Goal: Communication & Community: Answer question/provide support

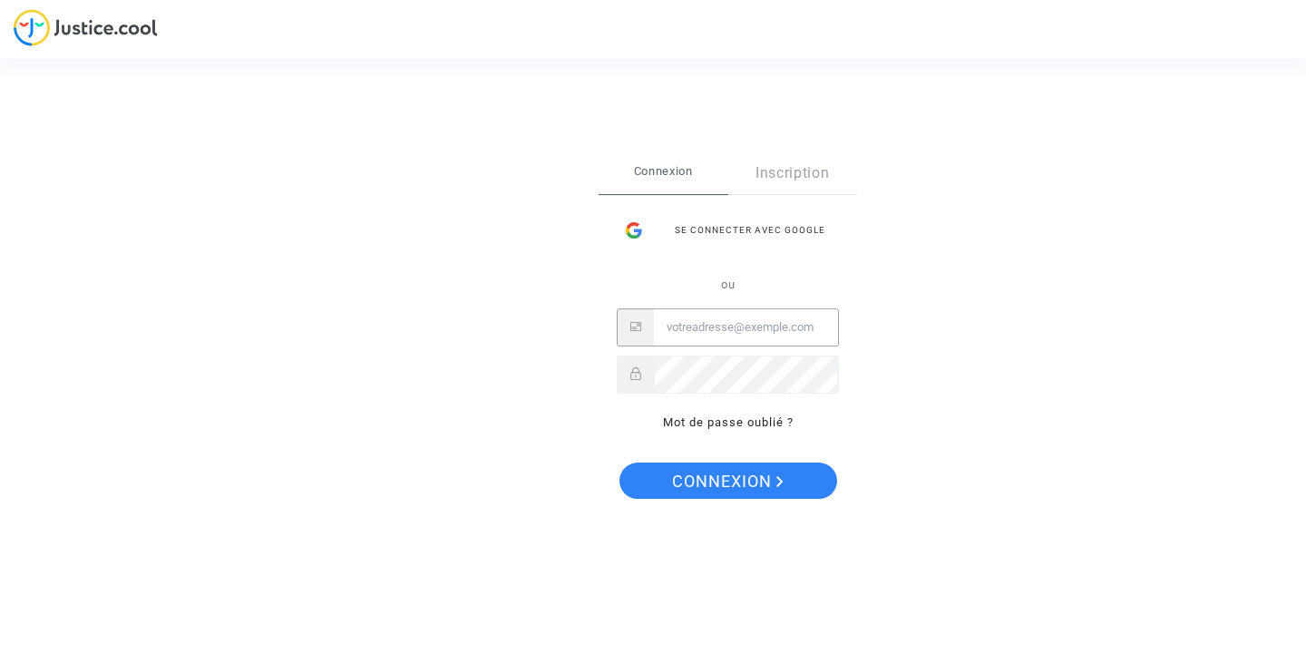
click at [737, 328] on input "Email" at bounding box center [746, 327] width 184 height 36
type input "[PERSON_NAME][EMAIL_ADDRESS][DOMAIN_NAME]"
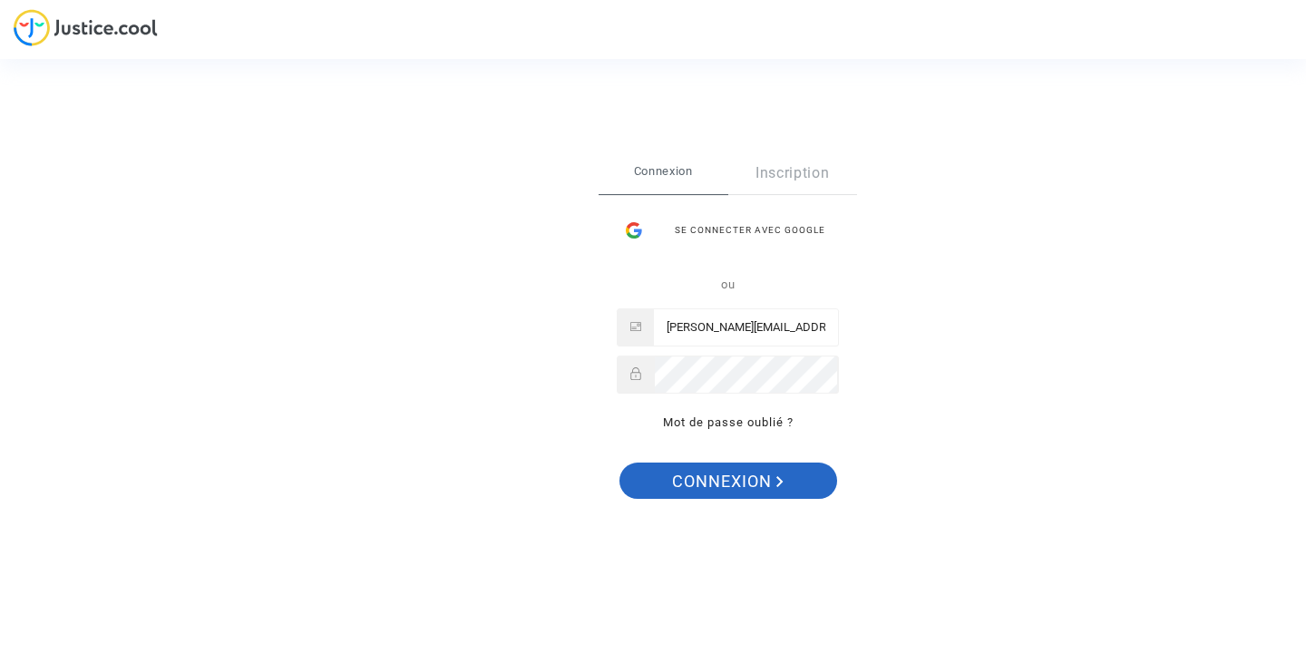
click at [721, 490] on span "Connexion" at bounding box center [728, 482] width 112 height 38
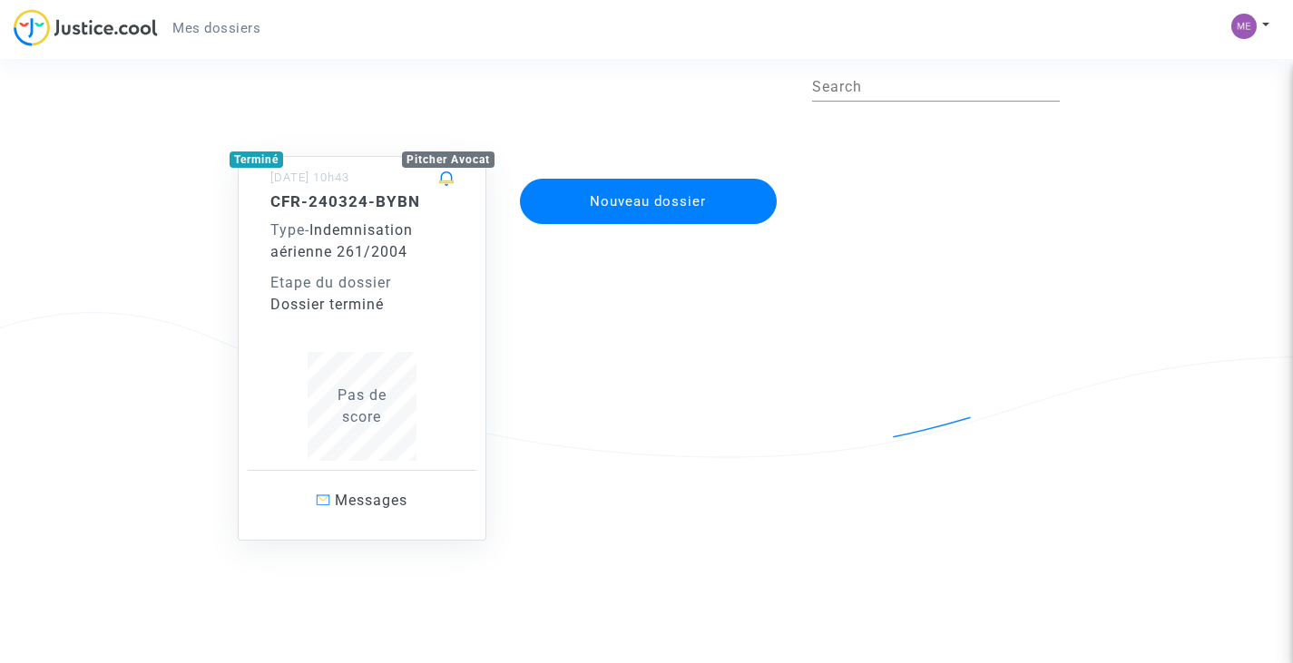
scroll to position [80, 0]
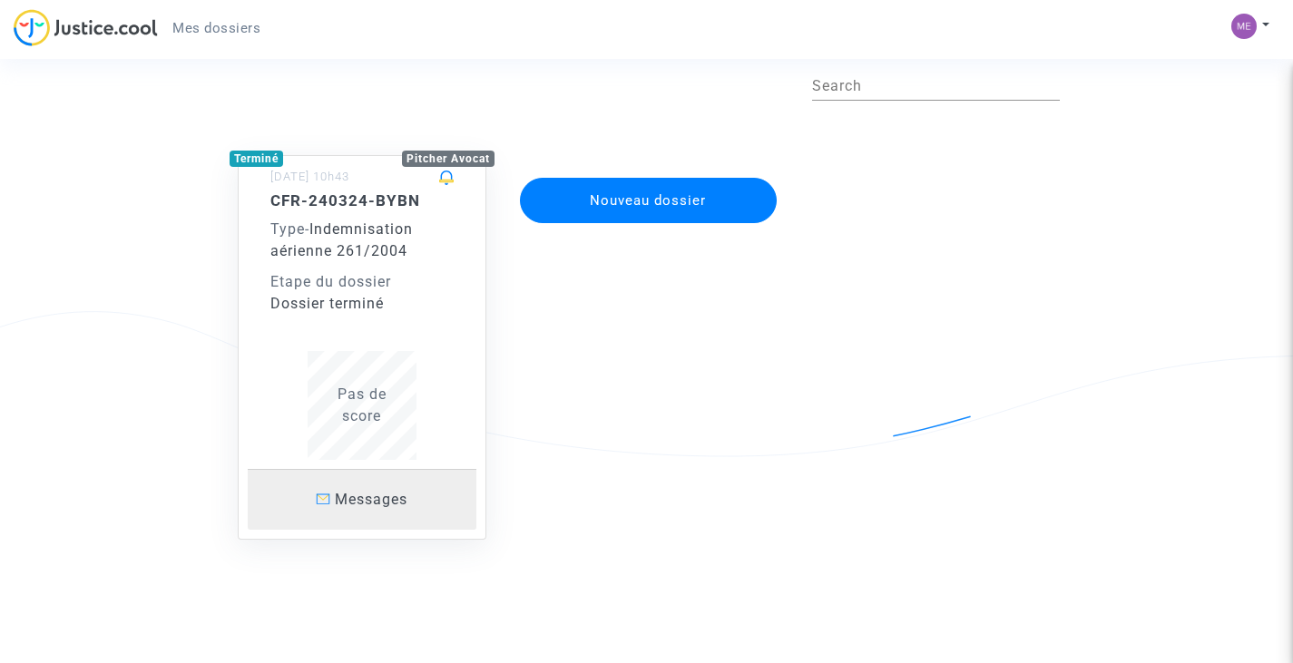
click at [379, 494] on span "Messages" at bounding box center [371, 499] width 73 height 17
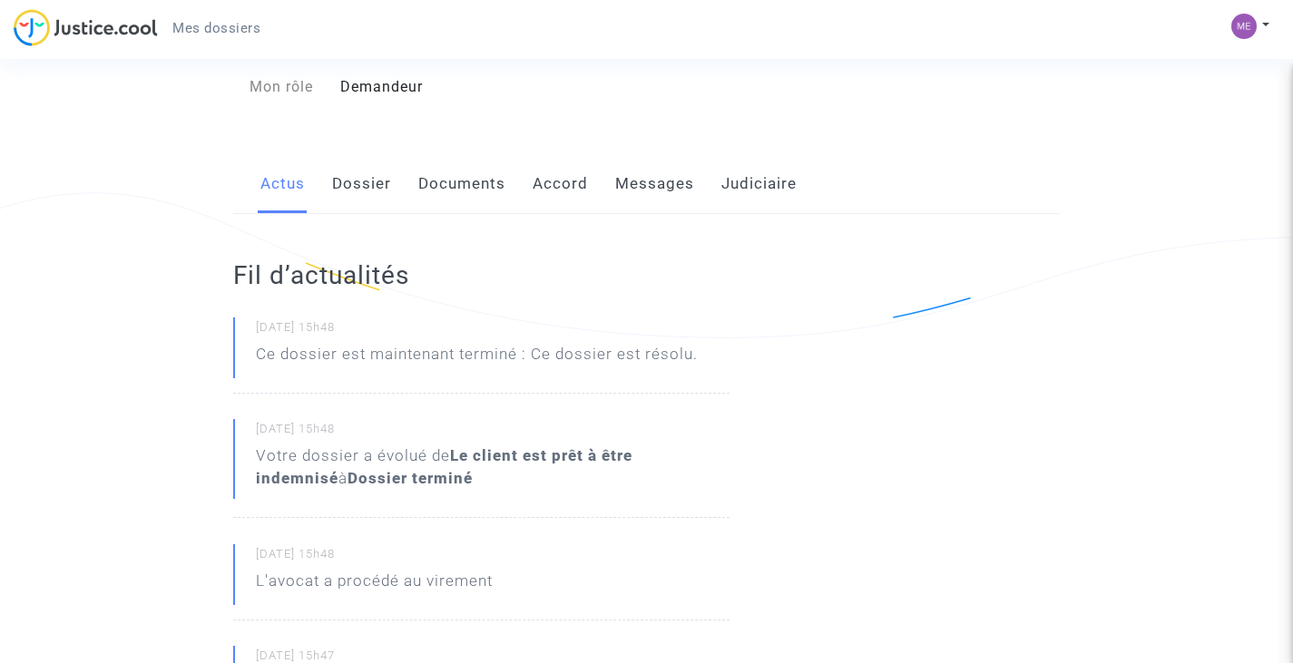
scroll to position [196, 0]
click at [363, 192] on link "Dossier" at bounding box center [361, 187] width 59 height 60
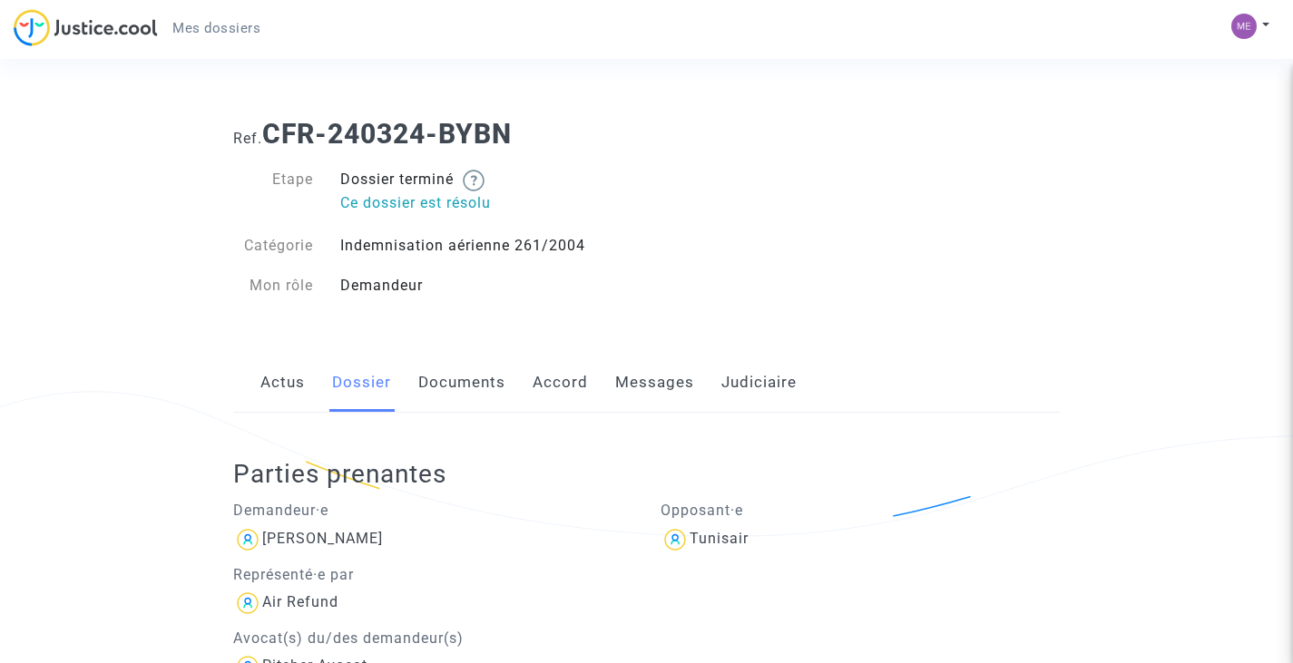
click at [745, 397] on link "Judiciaire" at bounding box center [758, 383] width 75 height 60
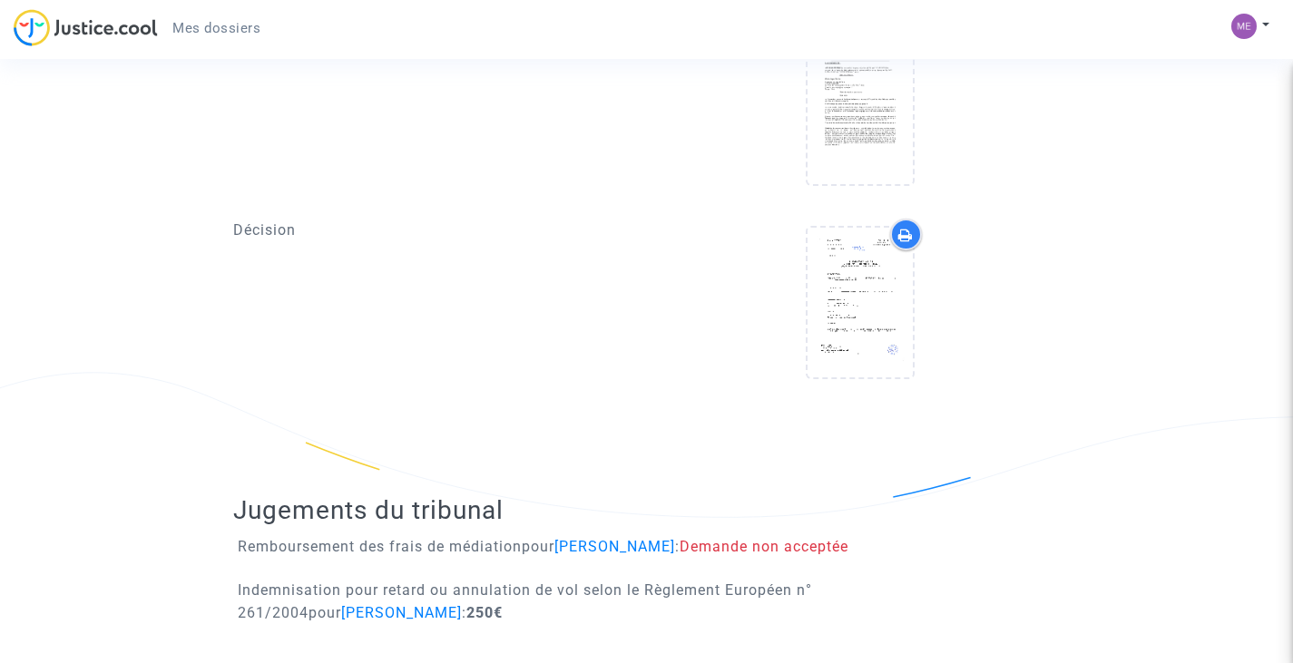
scroll to position [758, 0]
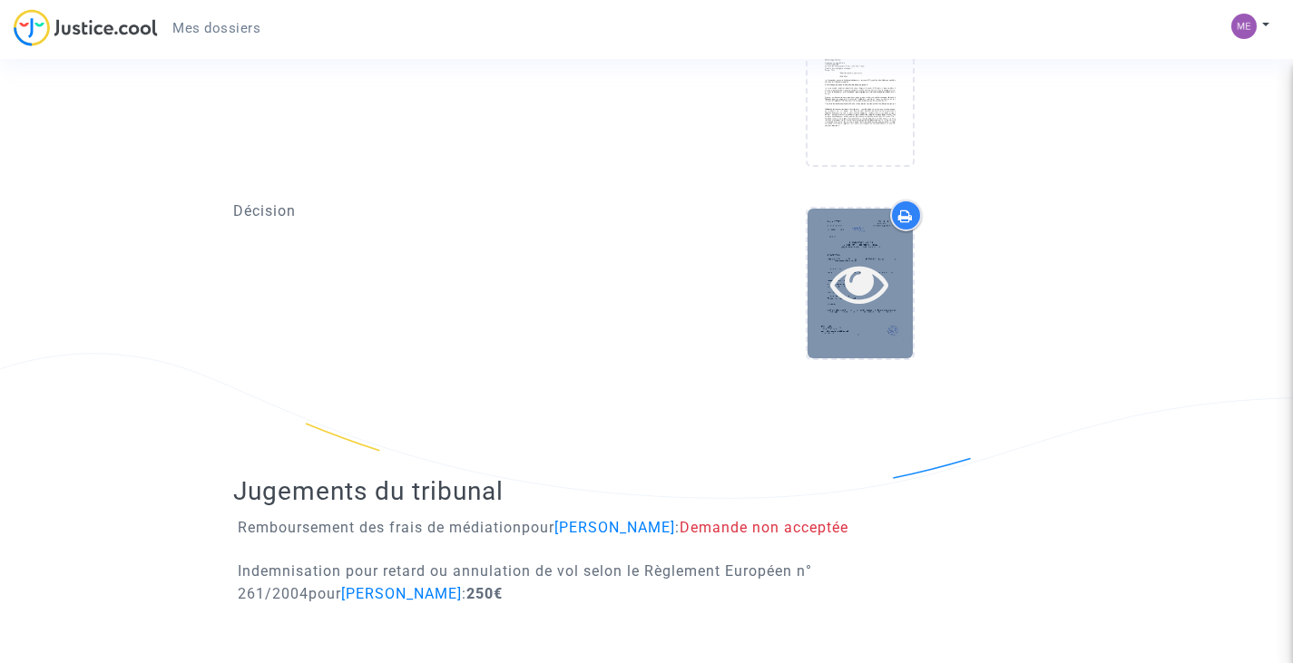
click at [876, 292] on icon at bounding box center [859, 283] width 59 height 58
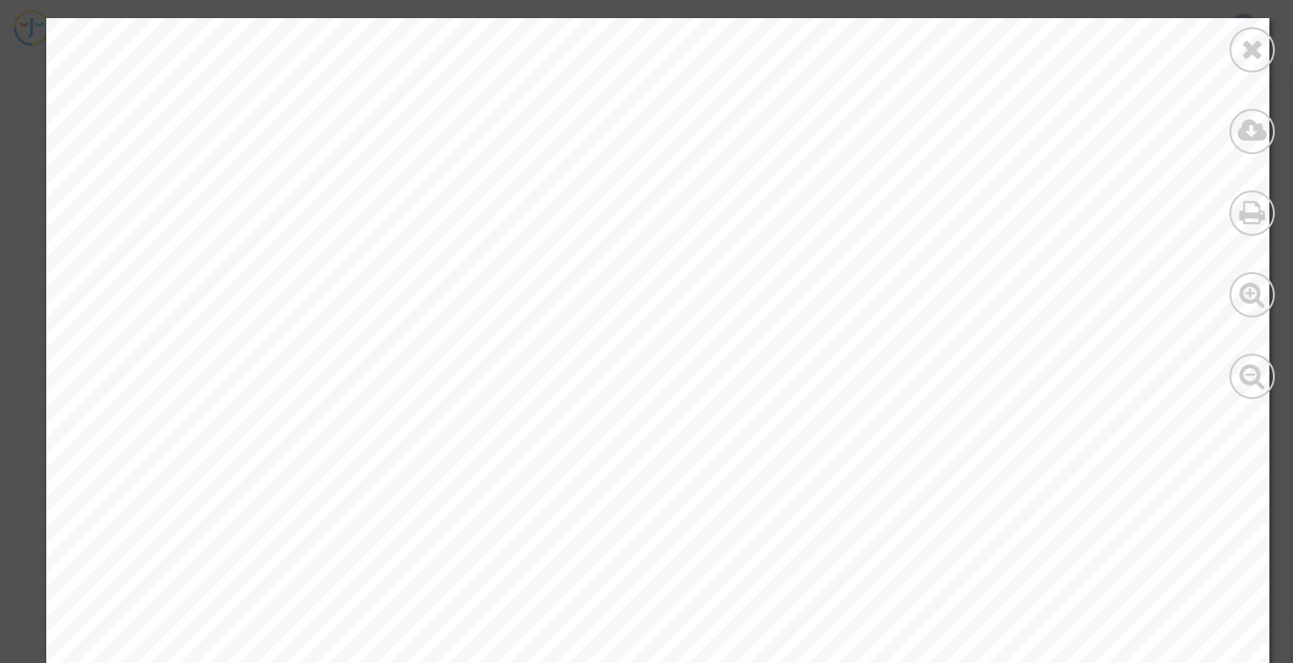
scroll to position [542, 0]
click at [1255, 48] on icon at bounding box center [1252, 48] width 23 height 27
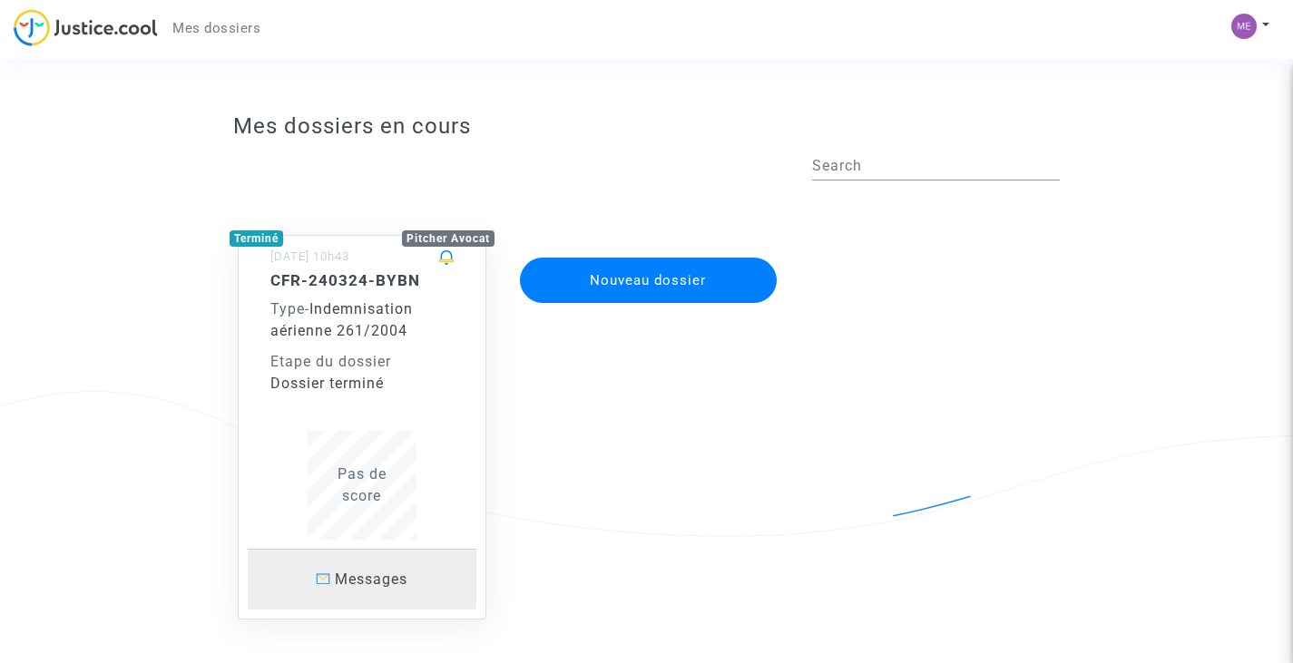
click at [378, 581] on span "Messages" at bounding box center [371, 579] width 73 height 17
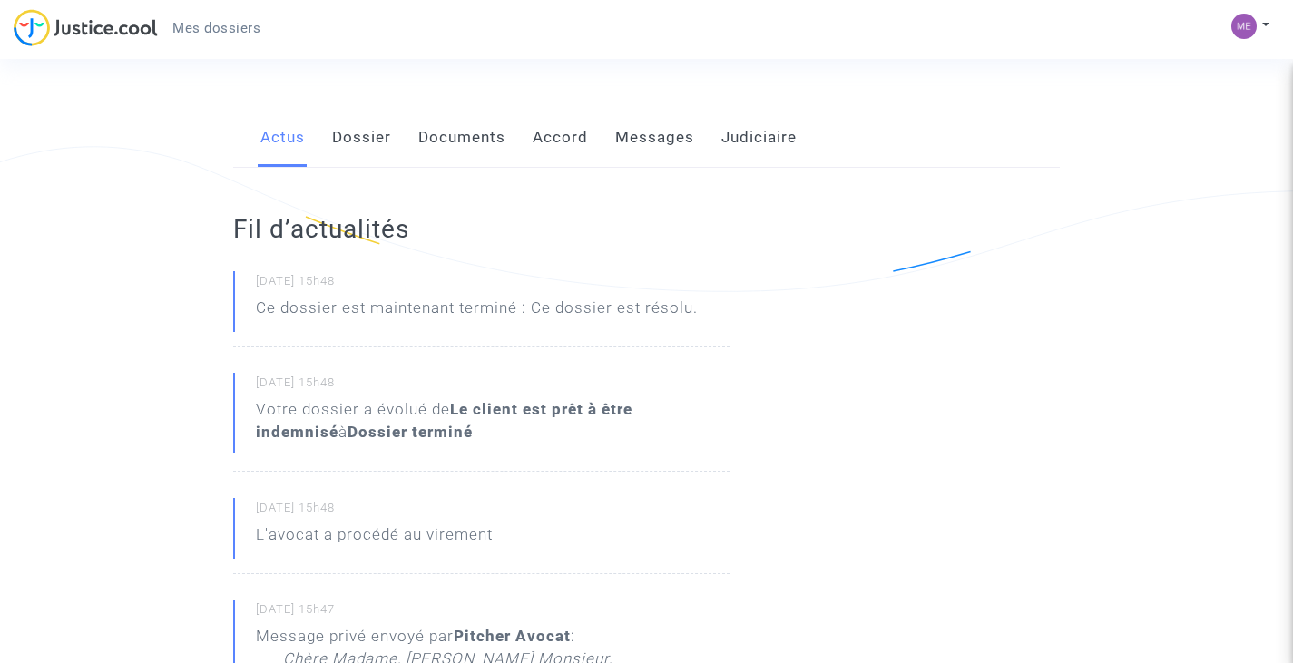
scroll to position [242, 0]
click at [670, 143] on link "Messages" at bounding box center [654, 141] width 79 height 60
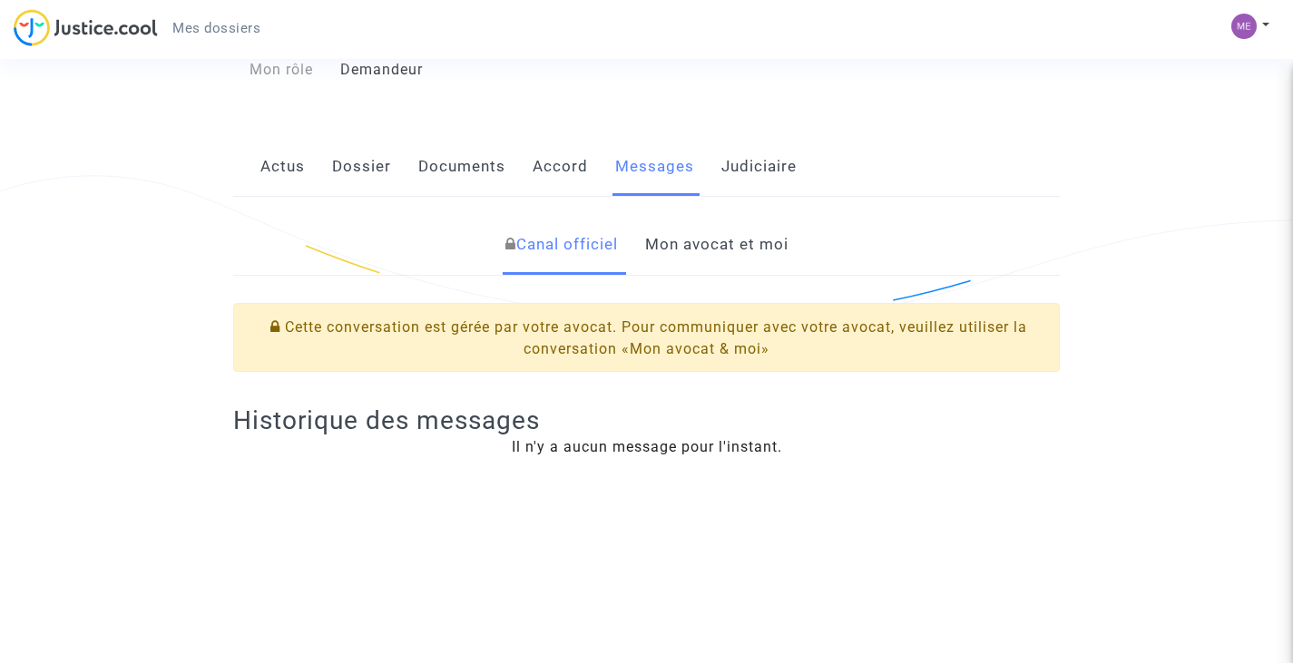
scroll to position [218, 0]
click at [747, 246] on link "Mon avocat et moi" at bounding box center [716, 243] width 143 height 60
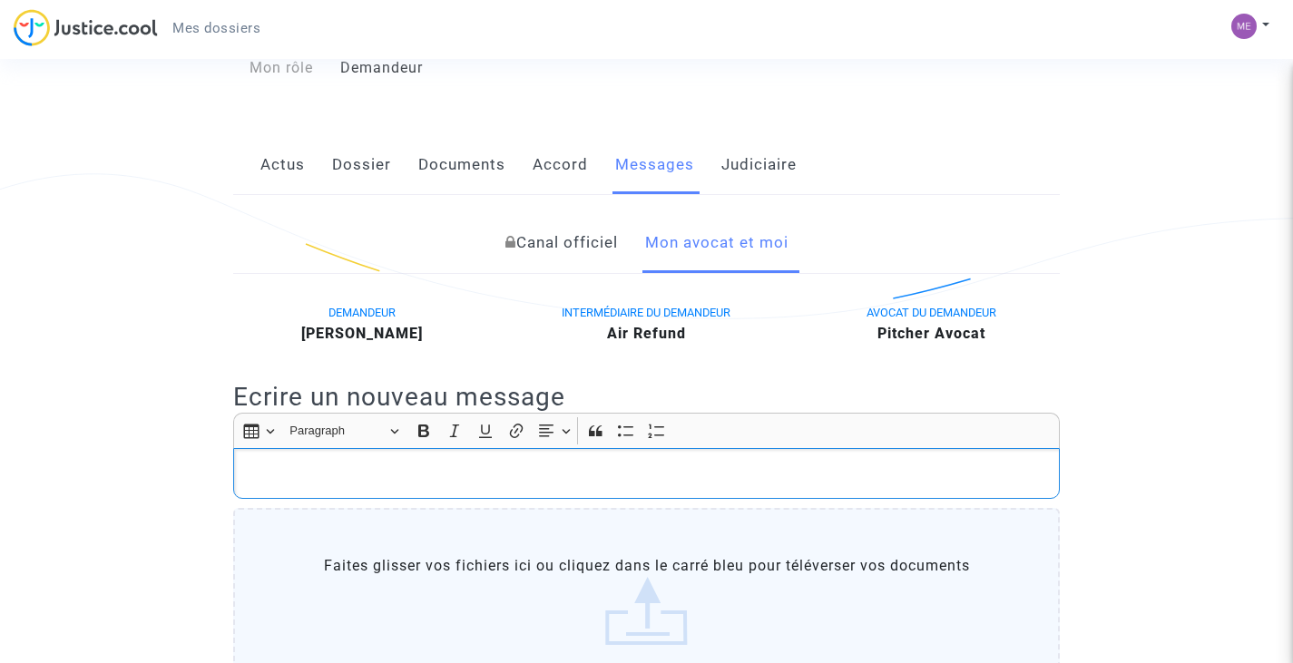
click at [741, 472] on p "Rich Text Editor, main" at bounding box center [646, 474] width 807 height 23
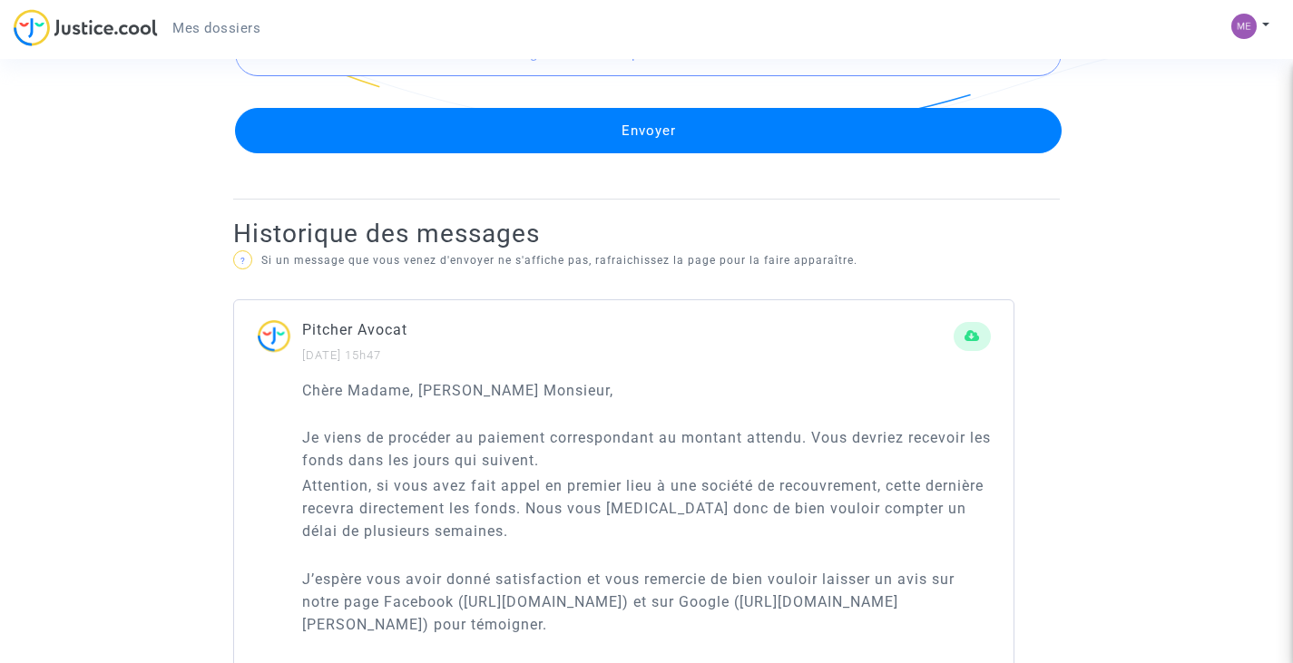
scroll to position [1126, 0]
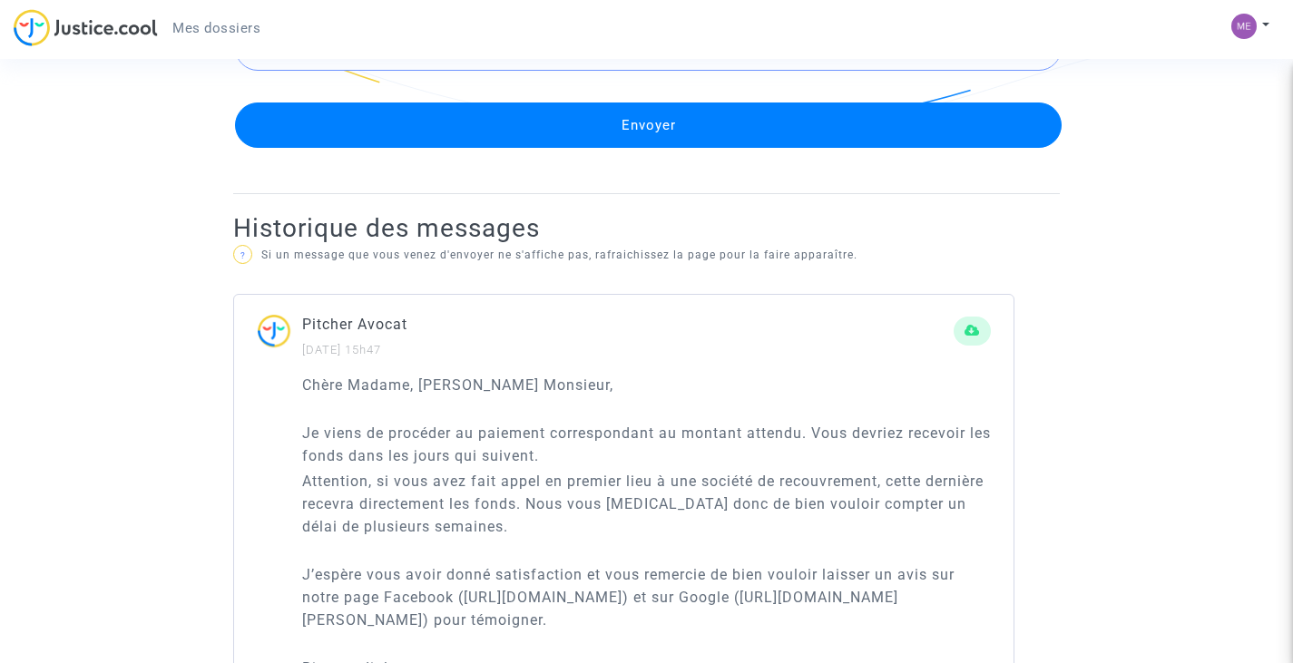
click at [648, 139] on button "Envoyer" at bounding box center [648, 125] width 826 height 45
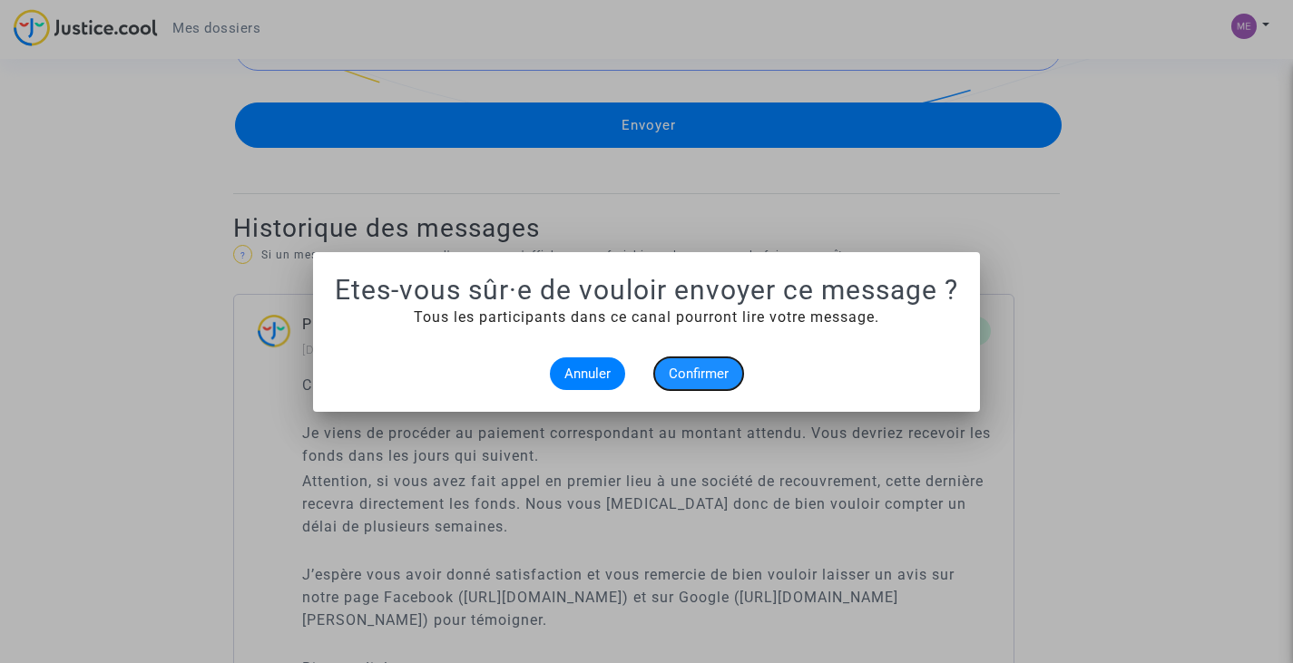
click at [710, 369] on span "Confirmer" at bounding box center [699, 374] width 60 height 16
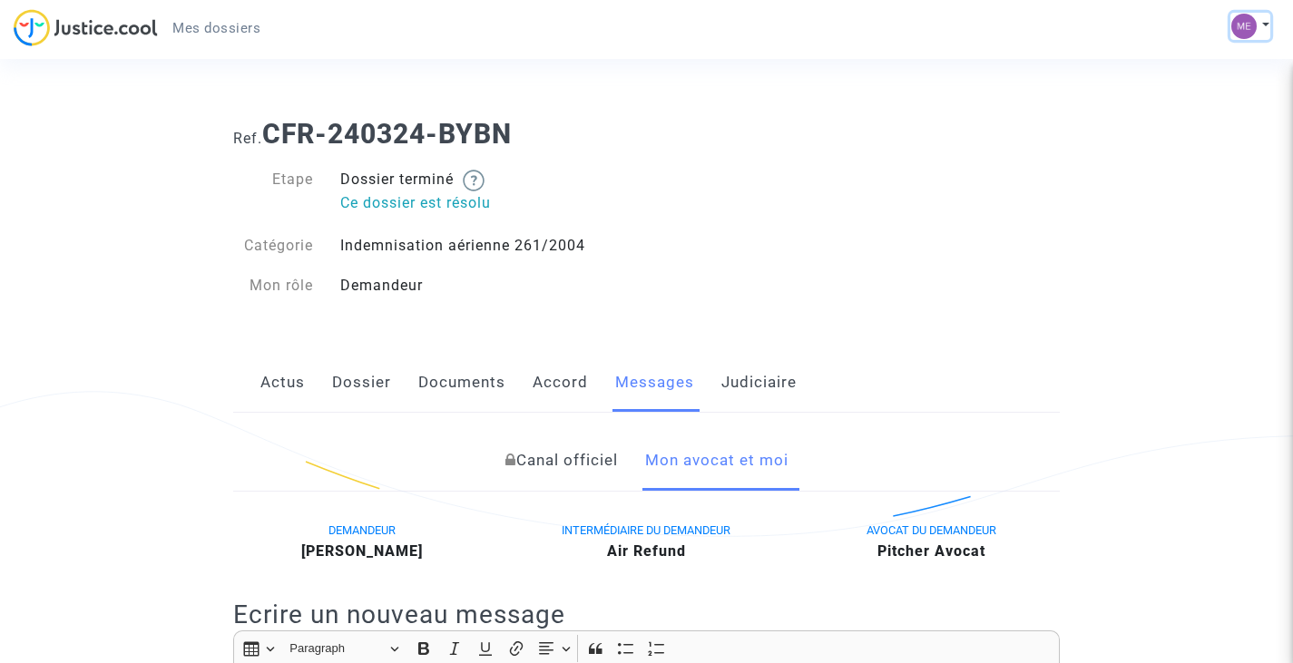
click at [1247, 25] on img at bounding box center [1243, 26] width 25 height 25
click at [1182, 129] on link "Déconnexion" at bounding box center [1197, 122] width 143 height 29
